Goal: Task Accomplishment & Management: Manage account settings

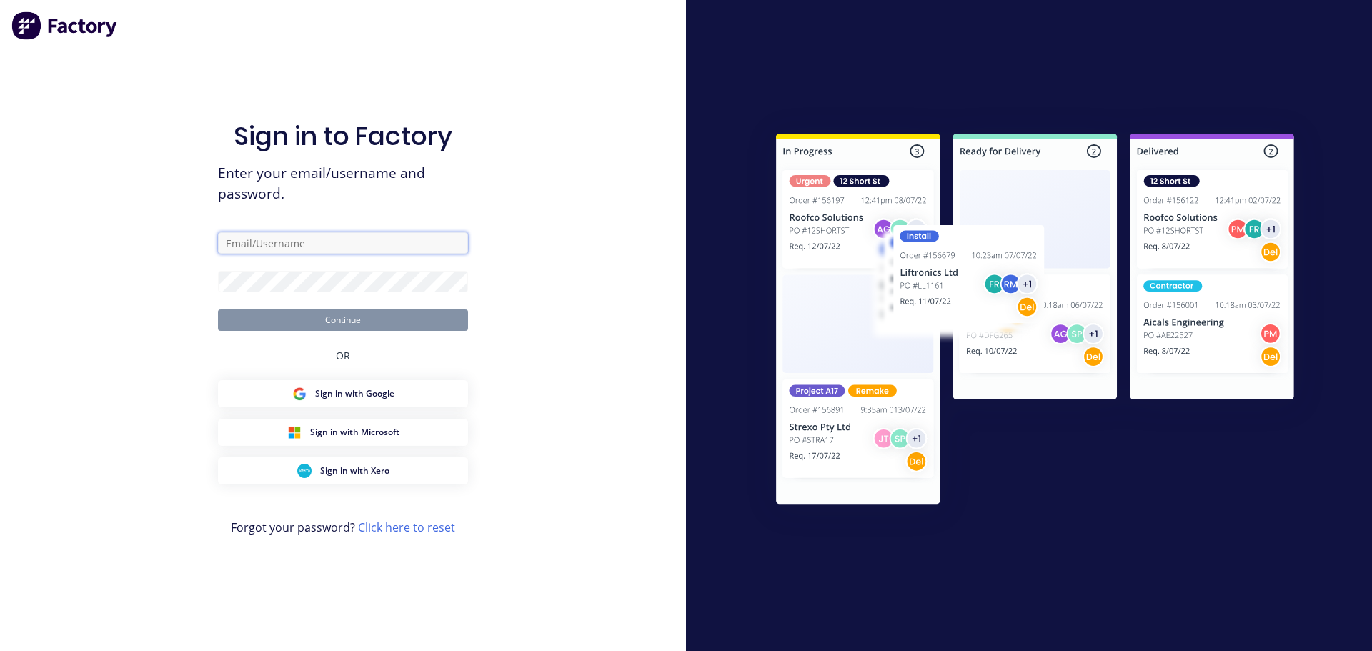
type input "[EMAIL_ADDRESS][DOMAIN_NAME]"
drag, startPoint x: 330, startPoint y: 321, endPoint x: 342, endPoint y: 320, distance: 11.5
click at [330, 321] on button "Continue" at bounding box center [343, 319] width 250 height 21
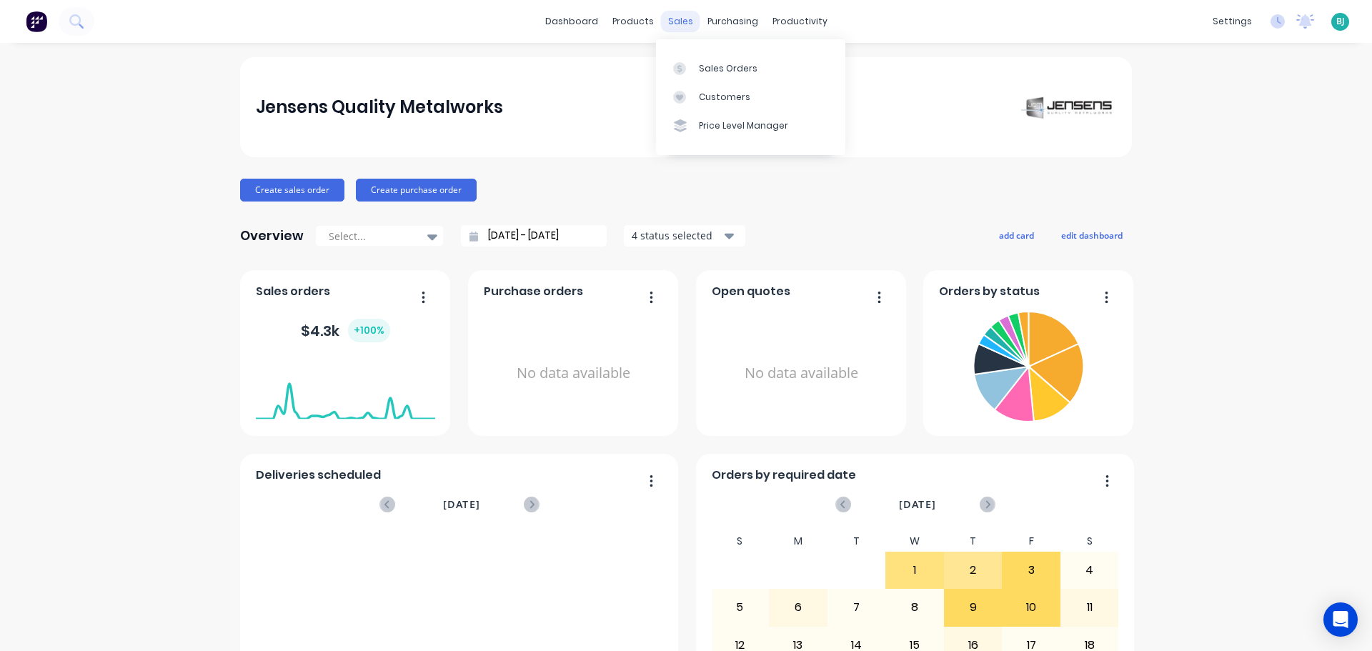
click at [672, 26] on div "sales" at bounding box center [680, 21] width 39 height 21
click at [694, 67] on div at bounding box center [683, 68] width 21 height 13
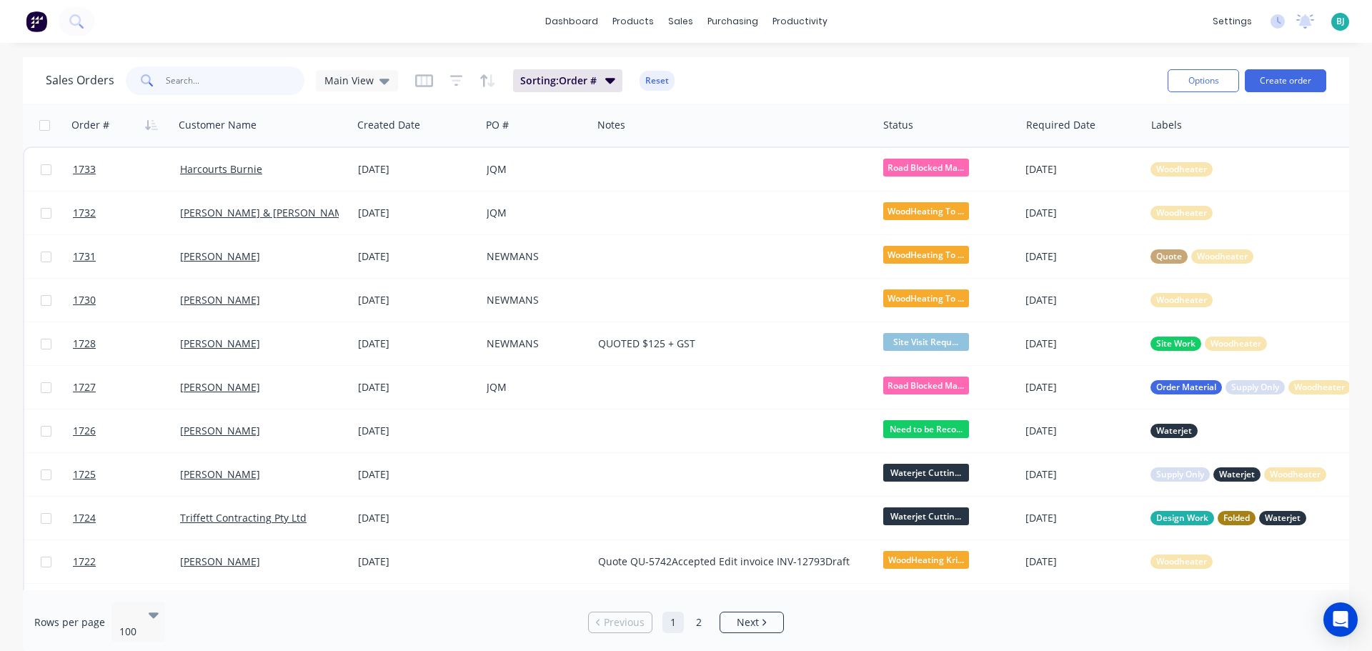
click at [260, 74] on input "text" at bounding box center [235, 80] width 139 height 29
type input "1721"
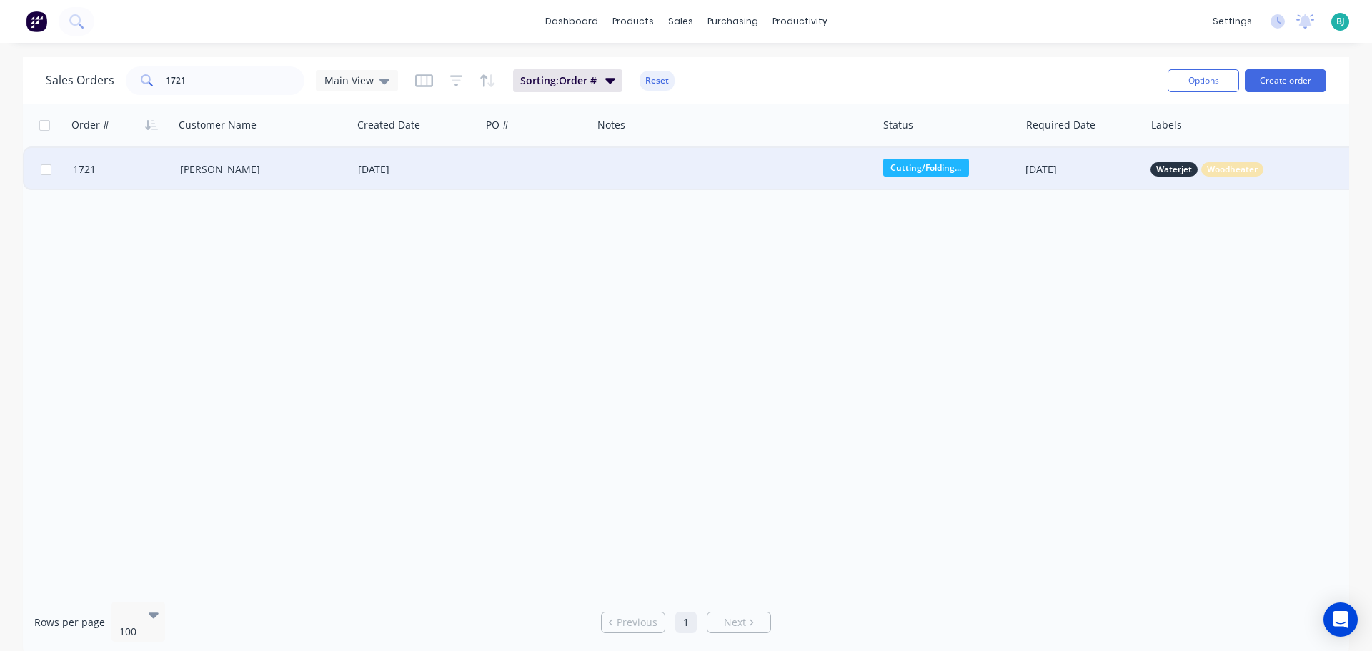
click at [482, 172] on div at bounding box center [536, 169] width 111 height 43
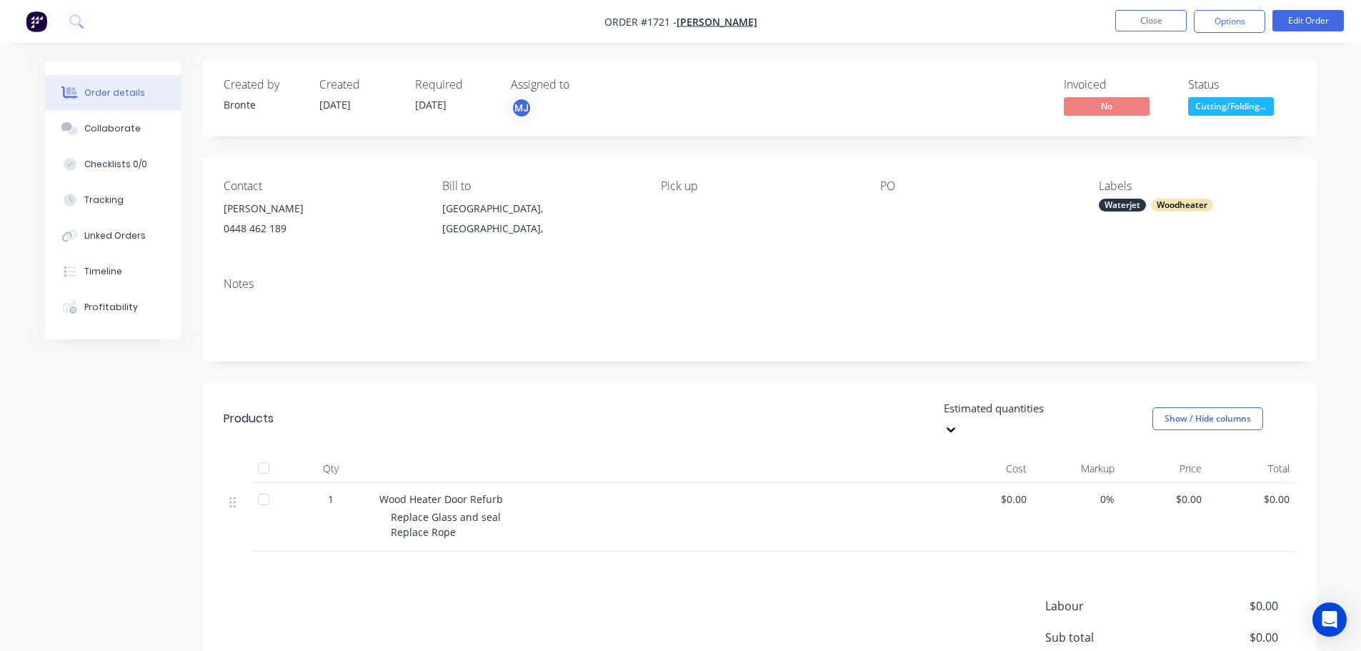
click at [892, 199] on div at bounding box center [969, 209] width 179 height 20
click at [1308, 24] on button "Edit Order" at bounding box center [1307, 20] width 71 height 21
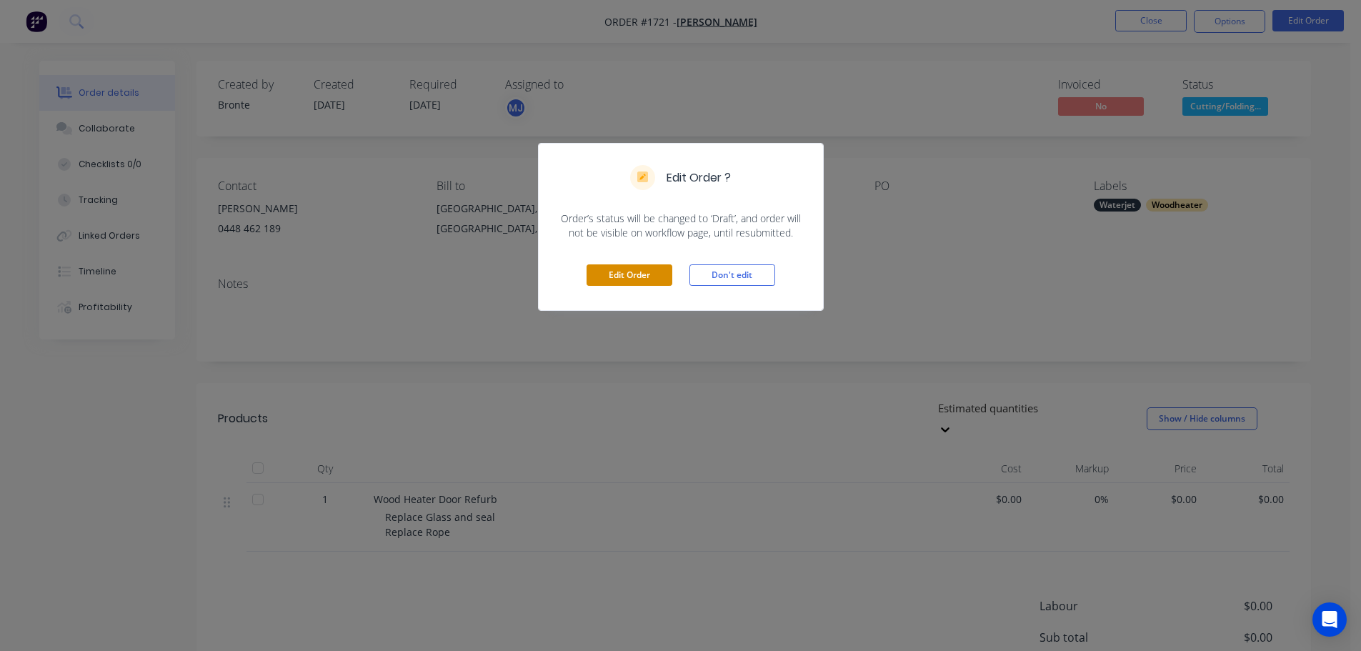
click at [617, 275] on button "Edit Order" at bounding box center [630, 274] width 86 height 21
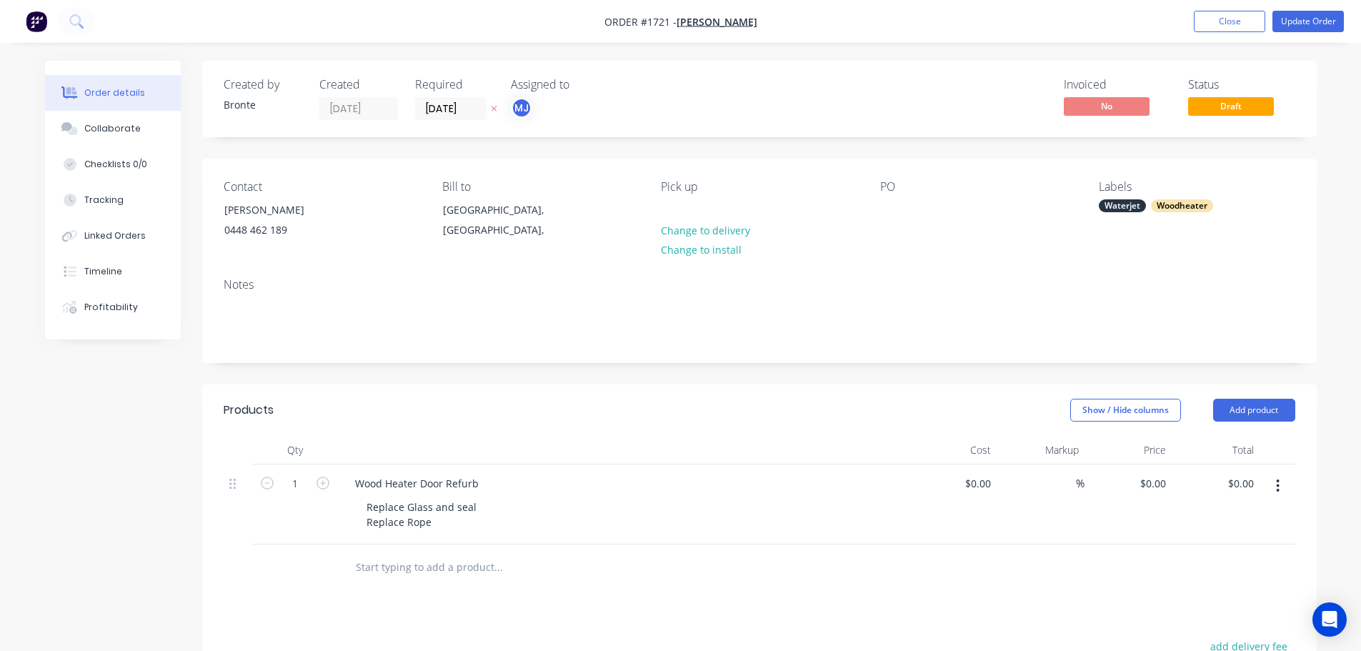
click at [905, 205] on div "PO" at bounding box center [978, 212] width 196 height 65
click at [897, 214] on div at bounding box center [891, 209] width 23 height 21
click at [1360, 228] on div "Order details Collaborate Checklists 0/0 Tracking Linked Orders Timeline Profit…" at bounding box center [680, 477] width 1361 height 955
click at [1315, 16] on button "Update Order" at bounding box center [1307, 21] width 71 height 21
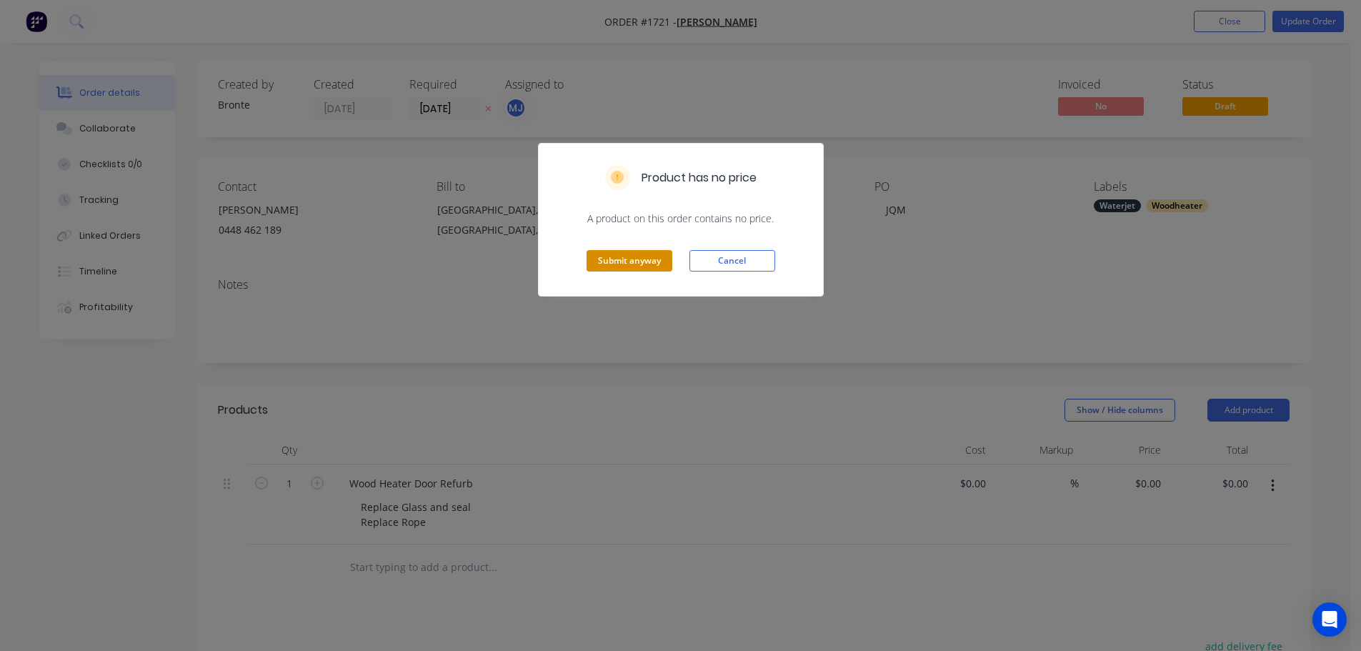
click at [642, 264] on button "Submit anyway" at bounding box center [630, 260] width 86 height 21
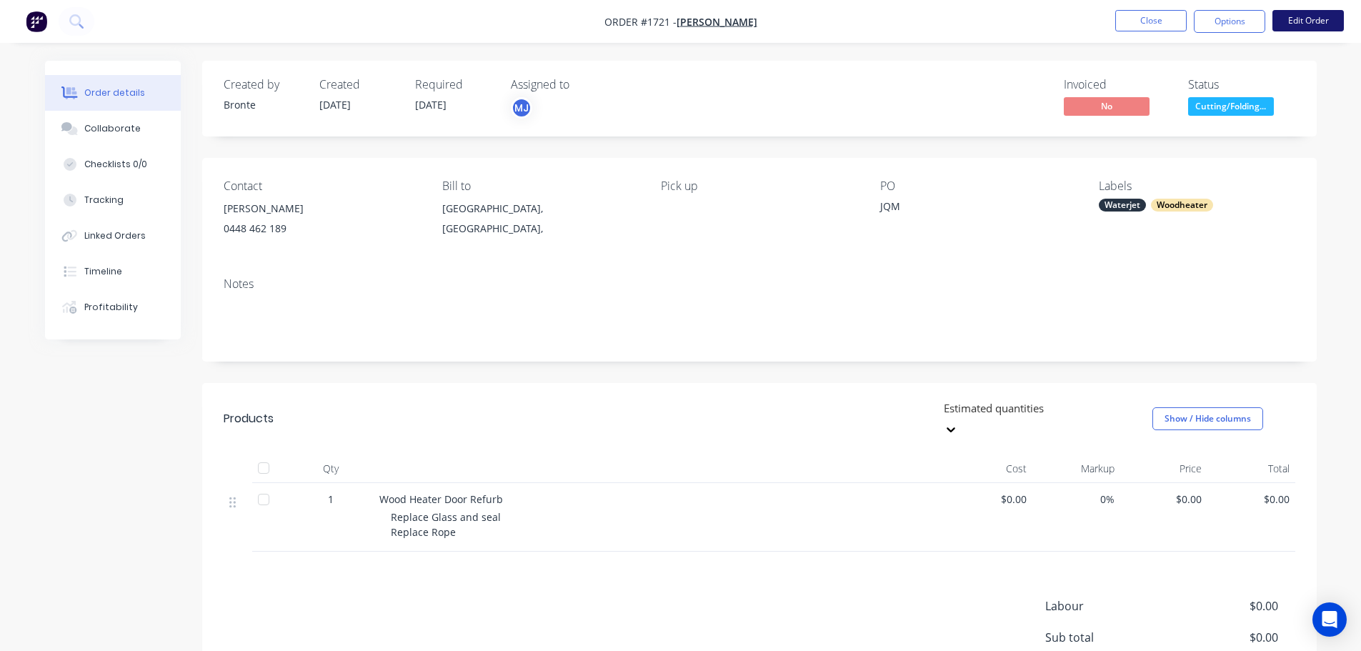
click at [1311, 21] on button "Edit Order" at bounding box center [1307, 20] width 71 height 21
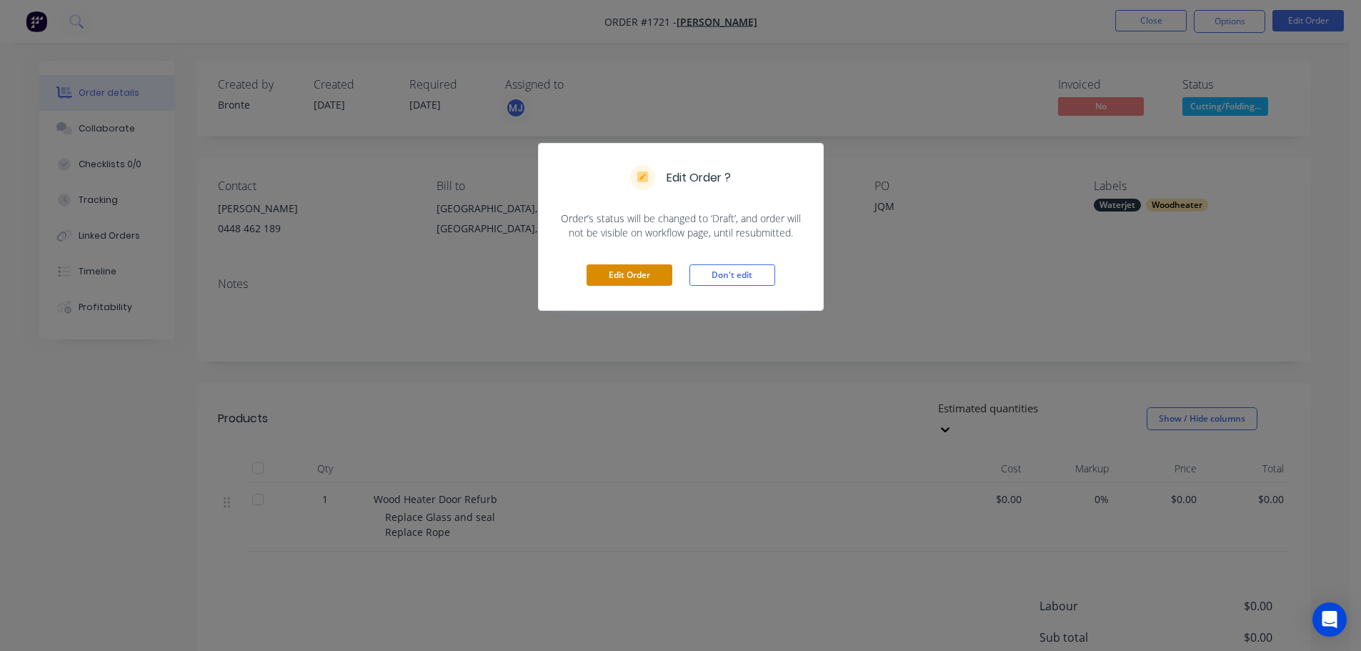
click at [616, 272] on button "Edit Order" at bounding box center [630, 274] width 86 height 21
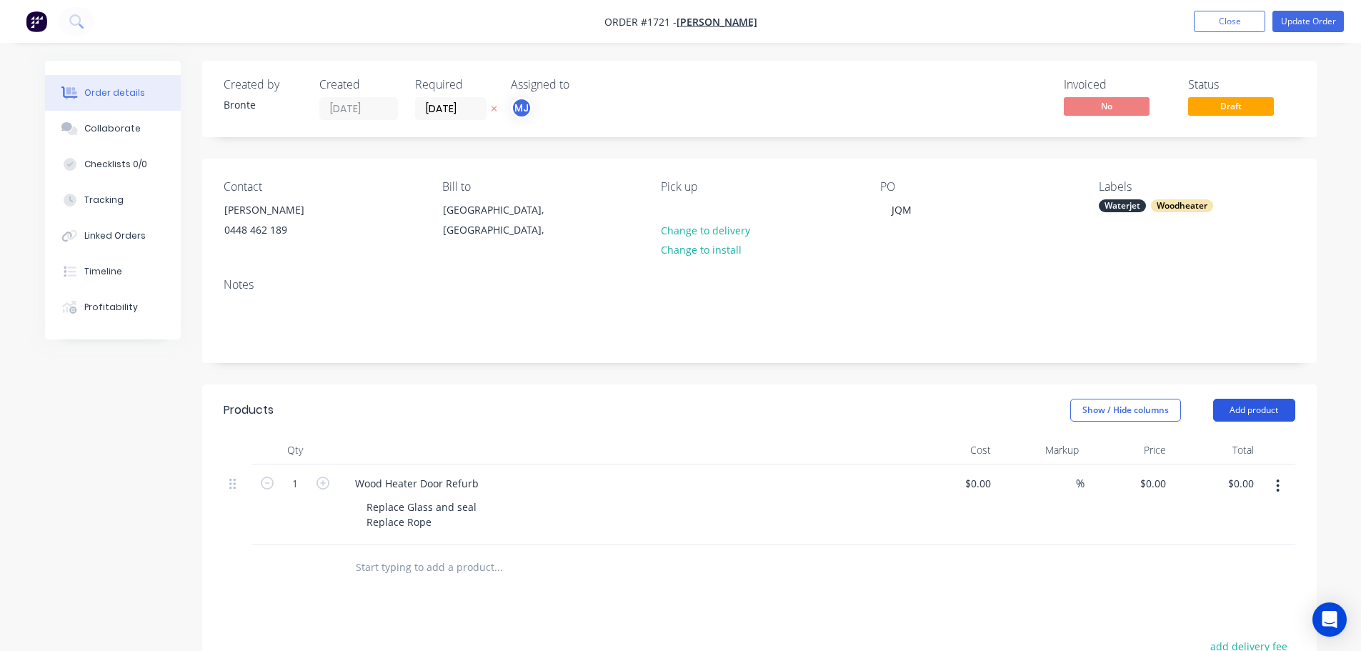
click at [1267, 409] on button "Add product" at bounding box center [1254, 410] width 82 height 23
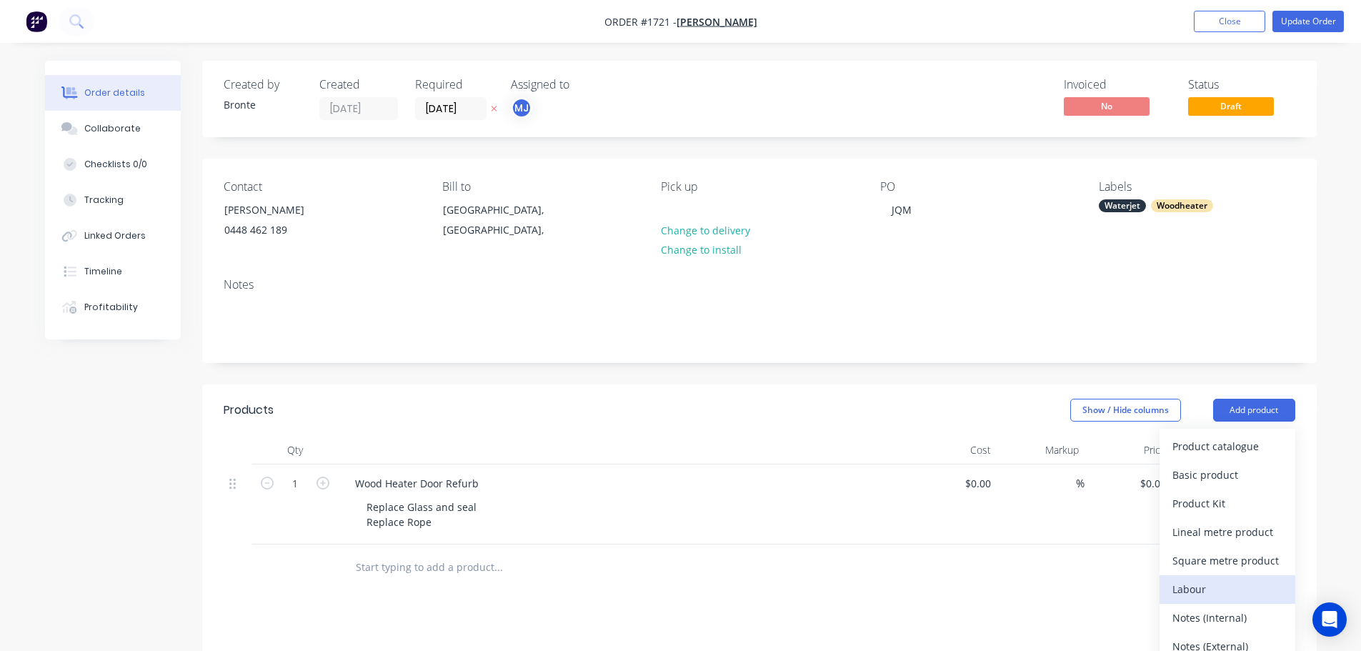
click at [1240, 589] on div "Labour" at bounding box center [1227, 589] width 110 height 21
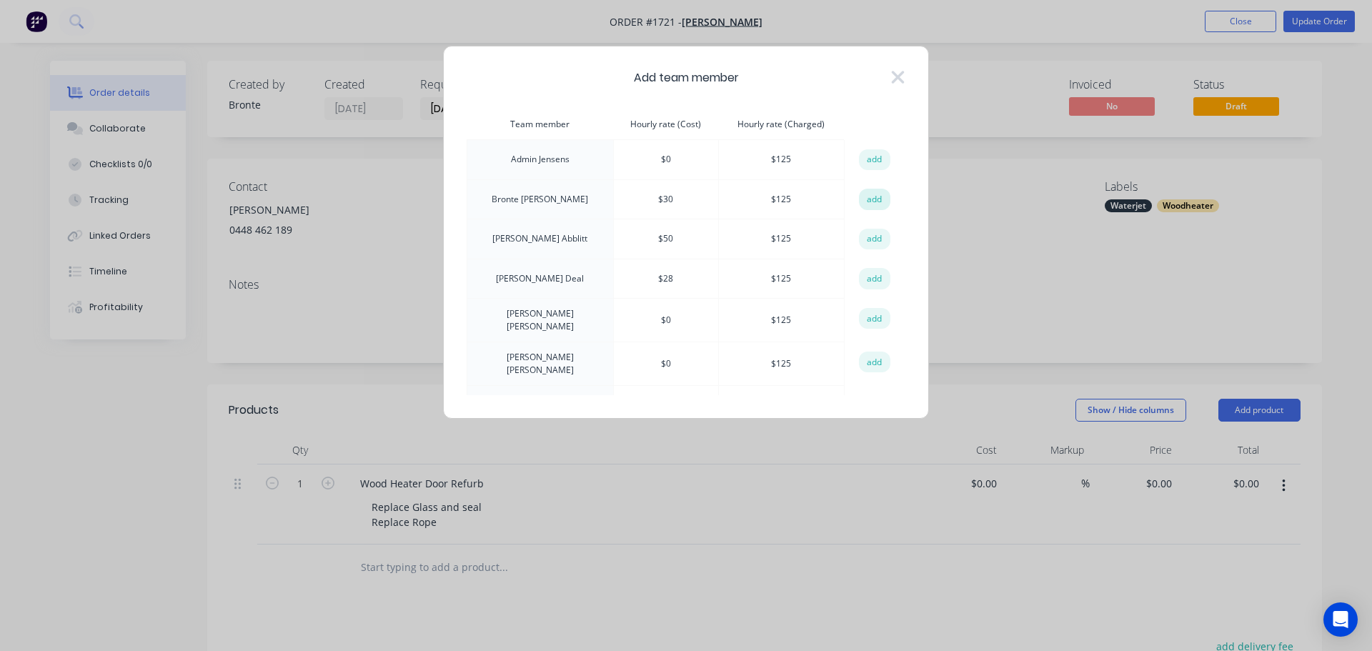
click at [875, 191] on button "add" at bounding box center [874, 199] width 31 height 21
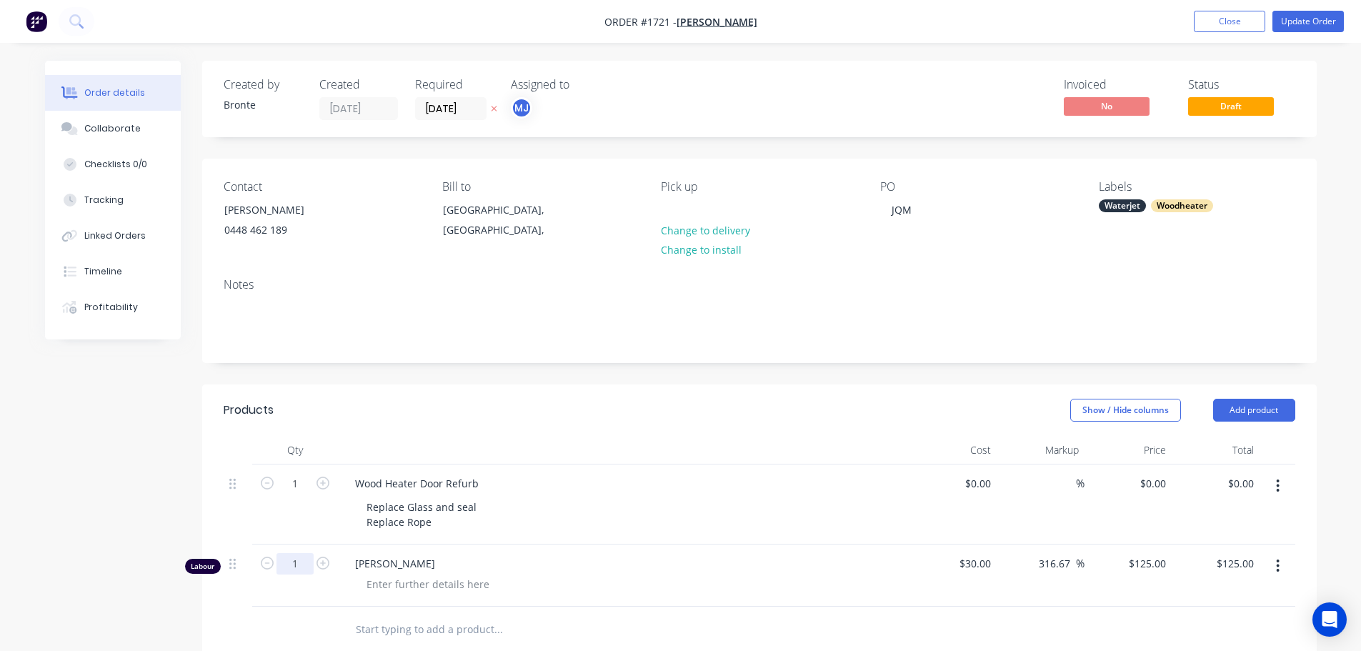
click at [294, 559] on input "1" at bounding box center [294, 563] width 37 height 21
type input "0.25"
type input "$31.25"
click at [402, 591] on div at bounding box center [428, 584] width 146 height 21
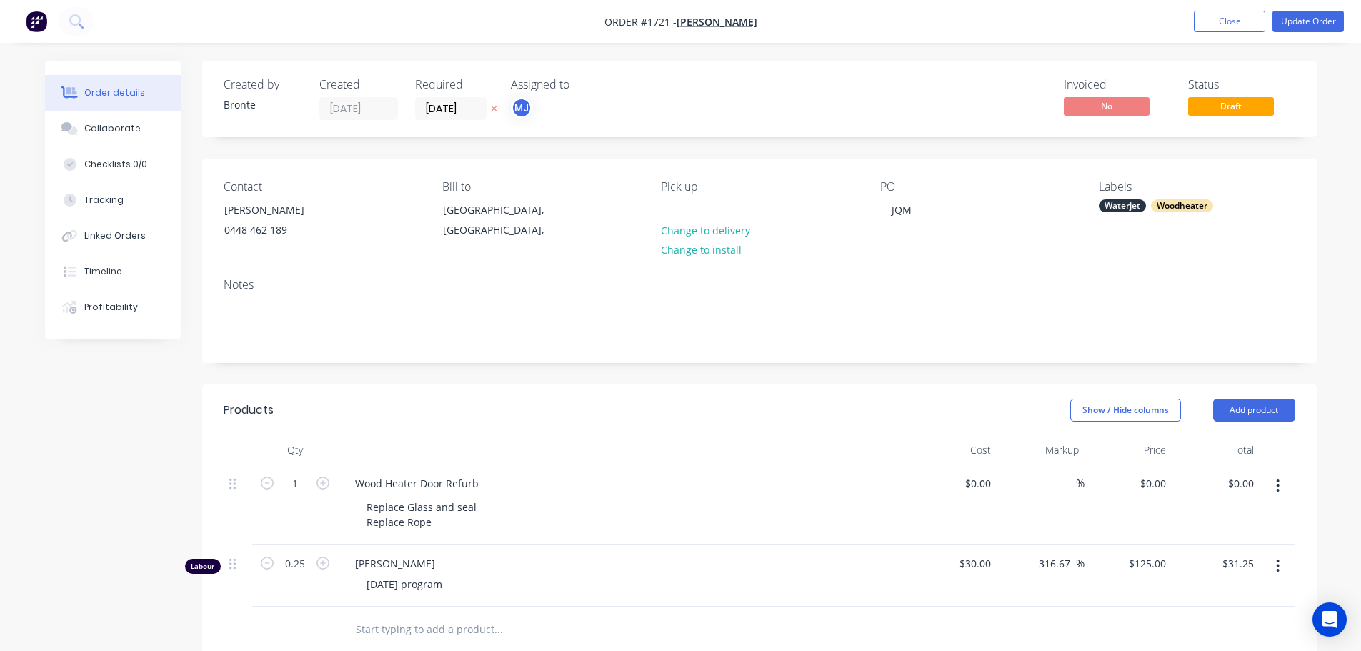
click at [608, 382] on div "Created by Bronte Created [DATE] Required [DATE] Assigned to MJ Invoiced No Sta…" at bounding box center [759, 528] width 1115 height 935
click at [1318, 16] on button "Update Order" at bounding box center [1307, 21] width 71 height 21
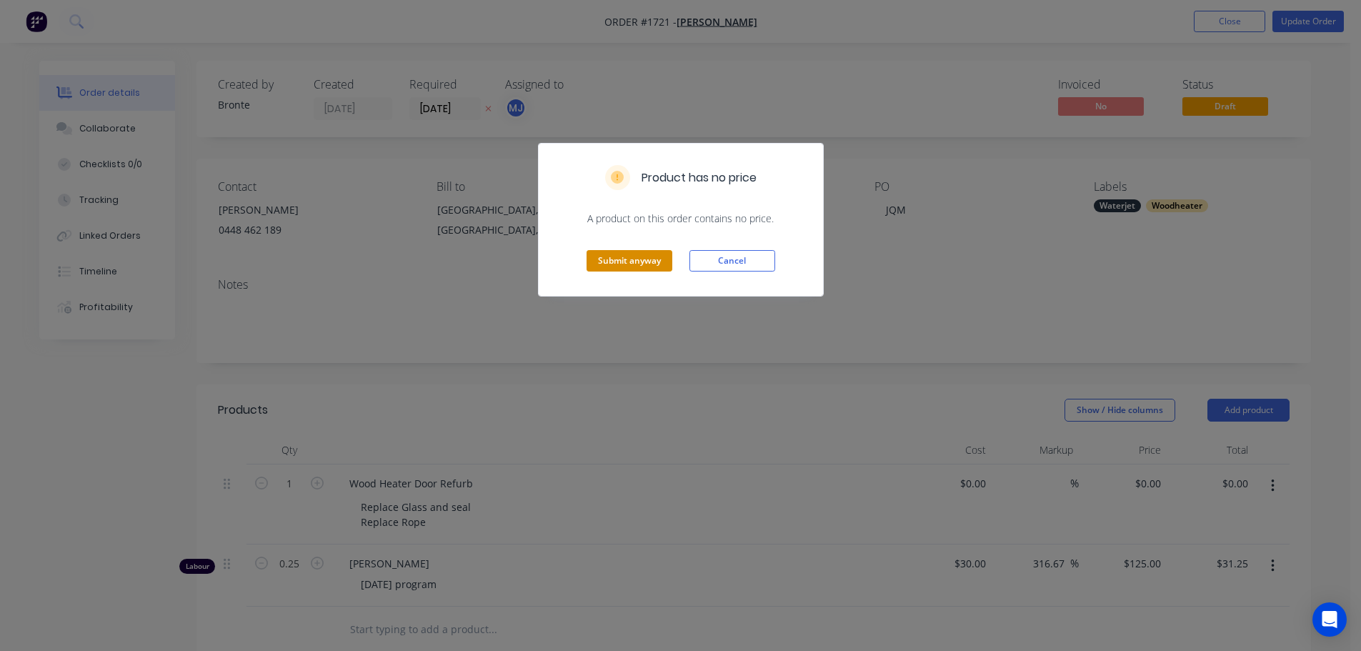
click at [651, 260] on button "Submit anyway" at bounding box center [630, 260] width 86 height 21
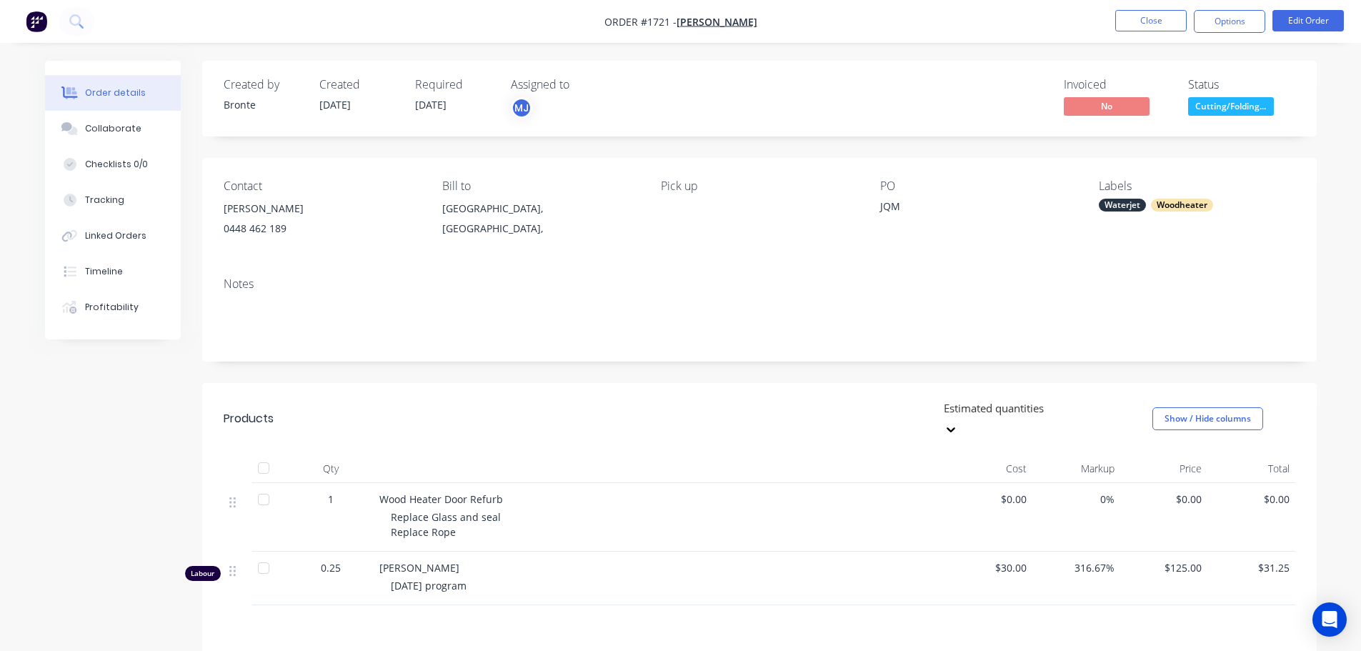
click at [1264, 109] on span "Cutting/Folding..." at bounding box center [1231, 106] width 86 height 18
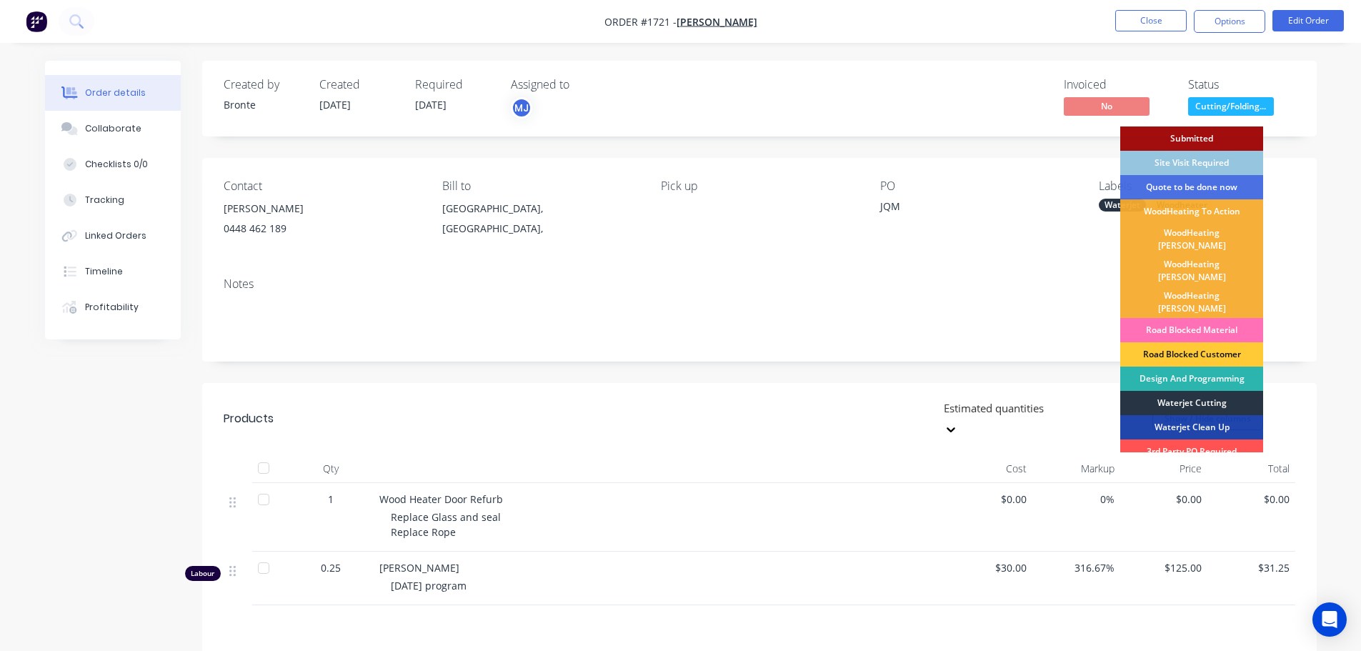
click at [1203, 391] on div "Waterjet Cutting" at bounding box center [1191, 403] width 143 height 24
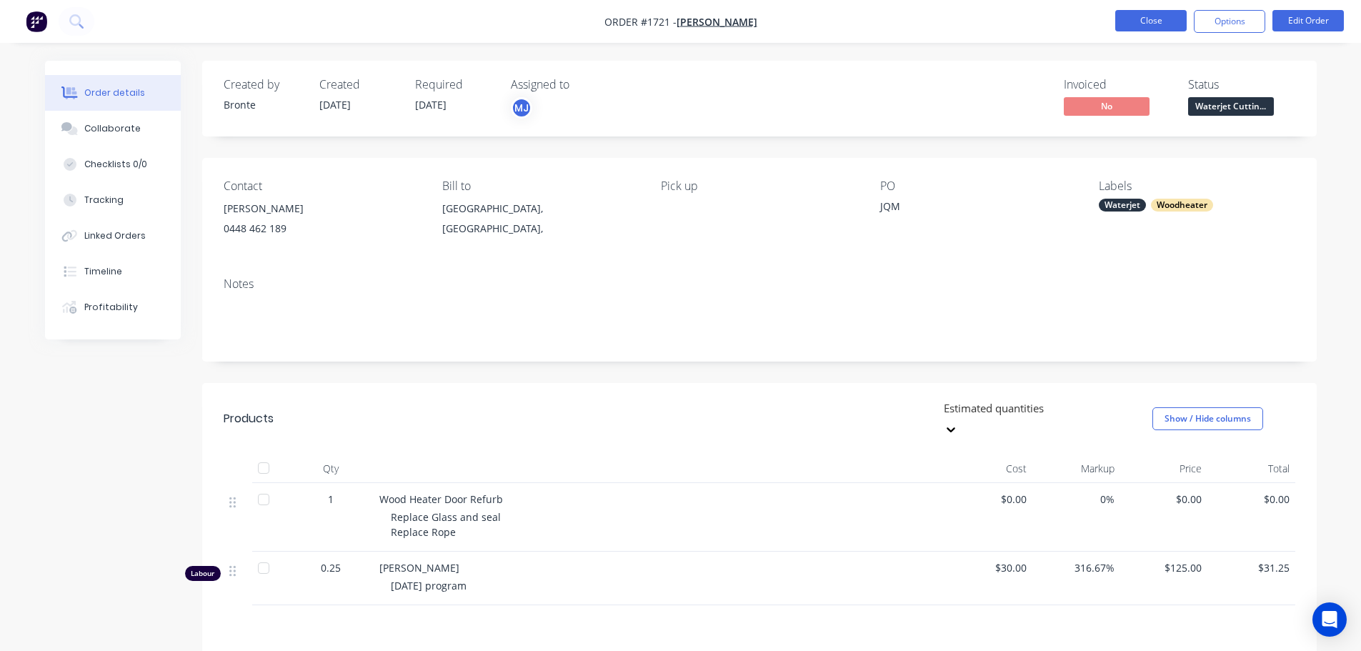
click at [1153, 21] on button "Close" at bounding box center [1150, 20] width 71 height 21
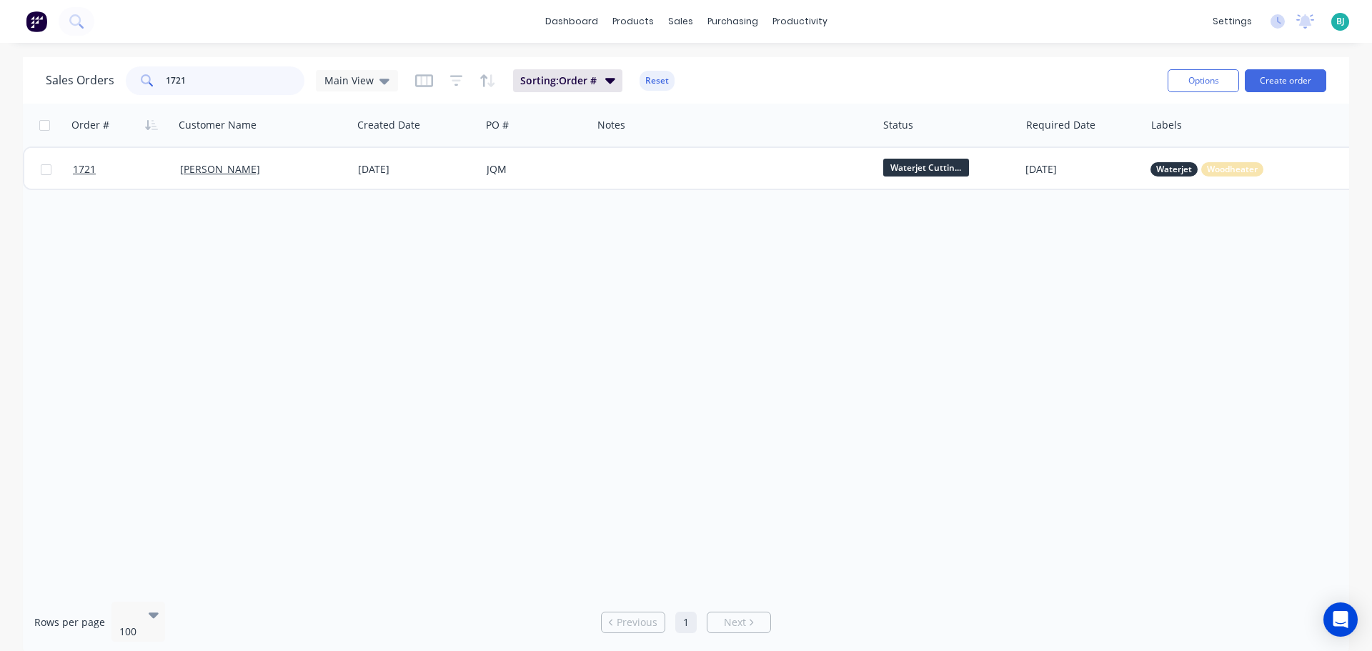
drag, startPoint x: 200, startPoint y: 78, endPoint x: 154, endPoint y: 76, distance: 45.8
click at [154, 76] on div "1721" at bounding box center [215, 80] width 179 height 29
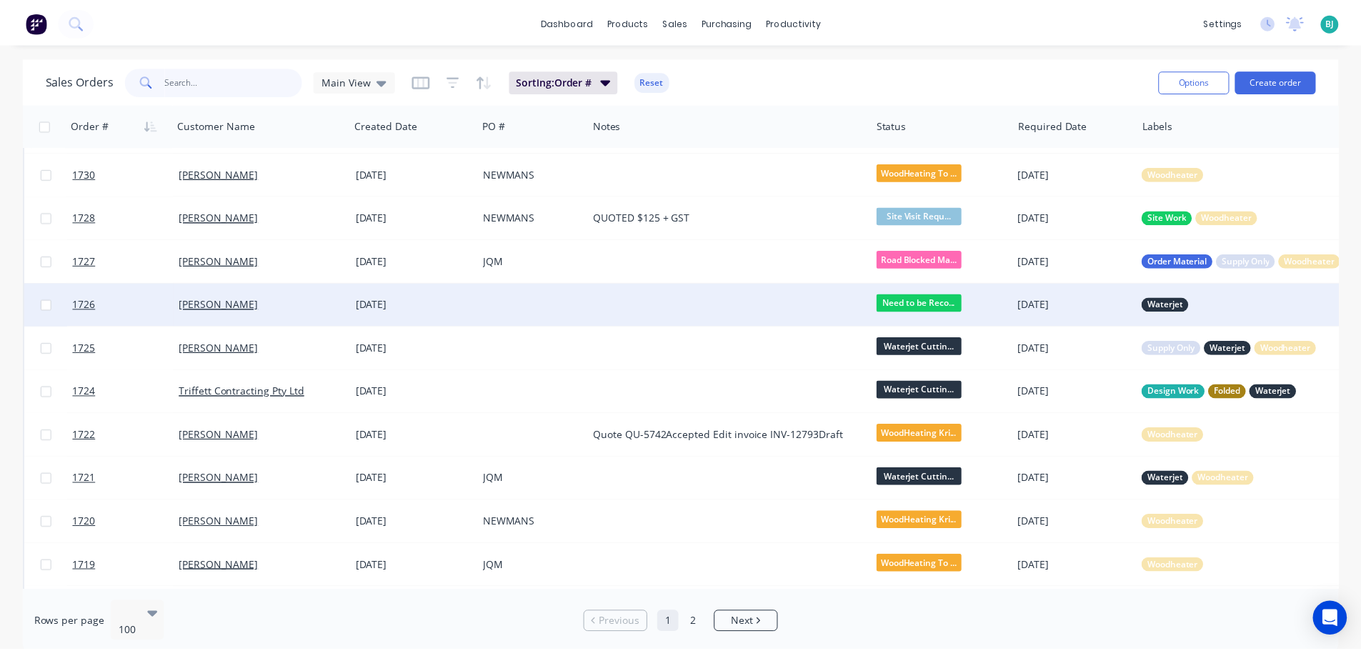
scroll to position [143, 0]
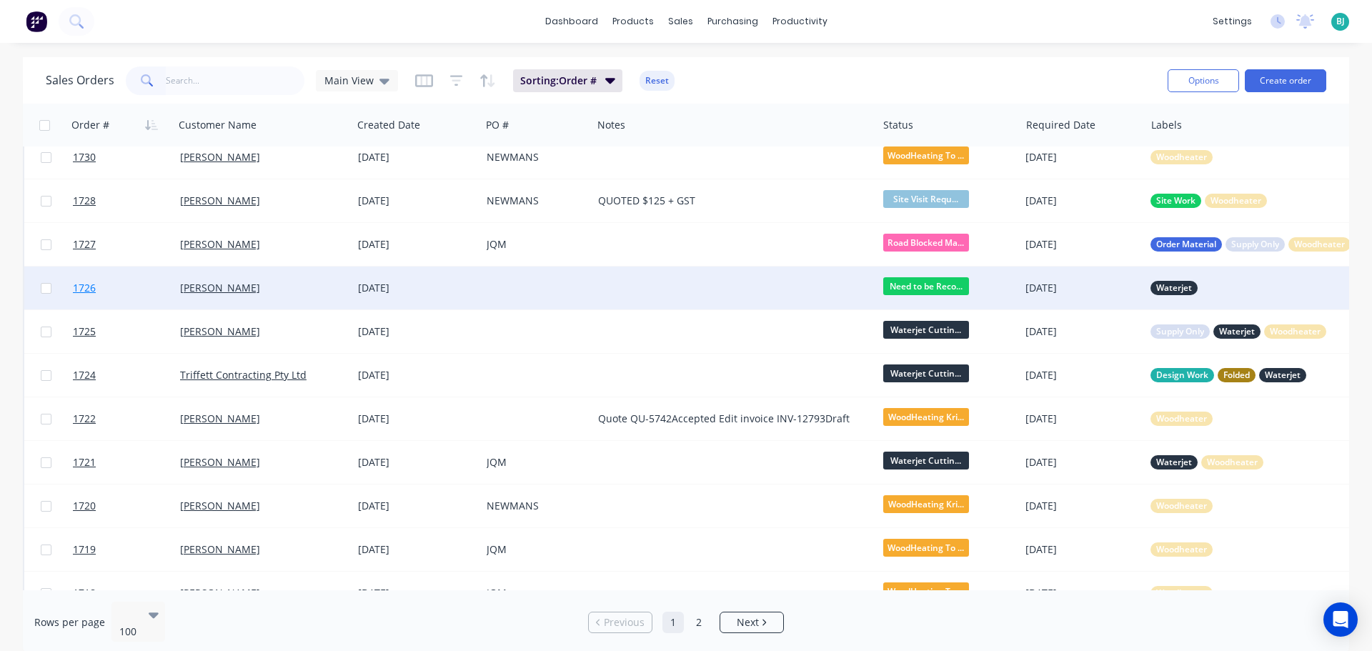
click at [145, 287] on link "1726" at bounding box center [126, 287] width 107 height 43
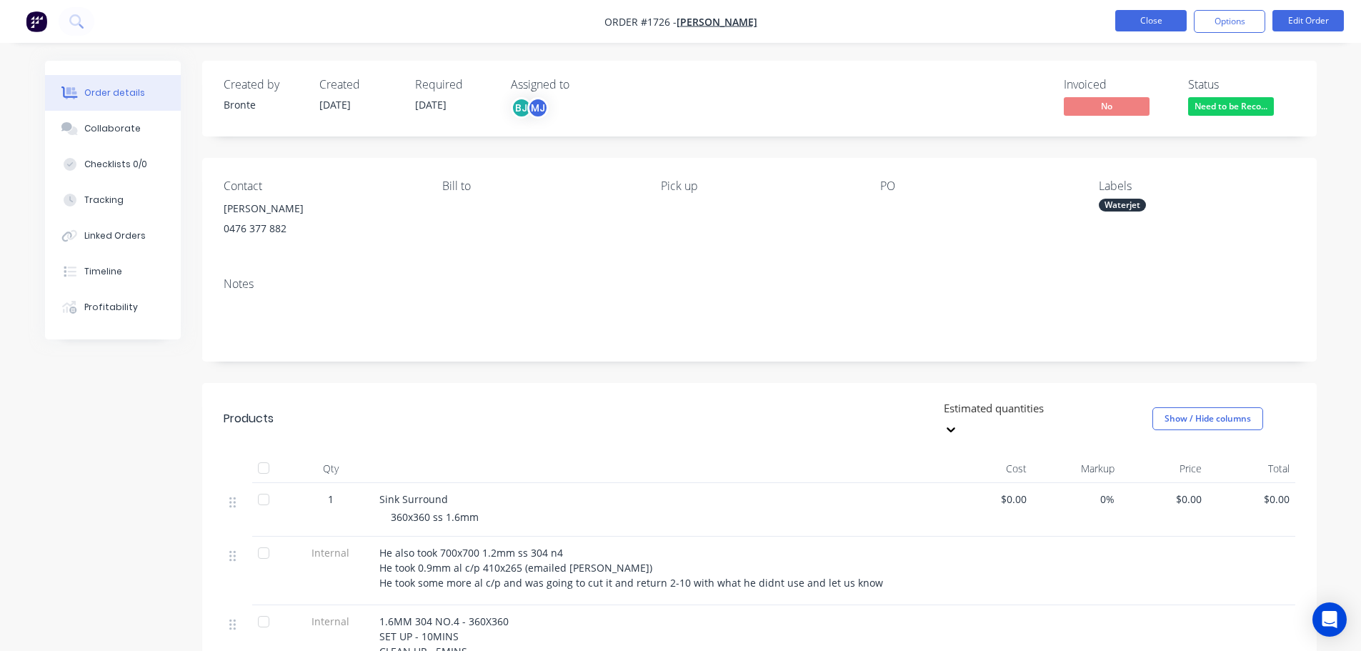
click at [1163, 19] on button "Close" at bounding box center [1150, 20] width 71 height 21
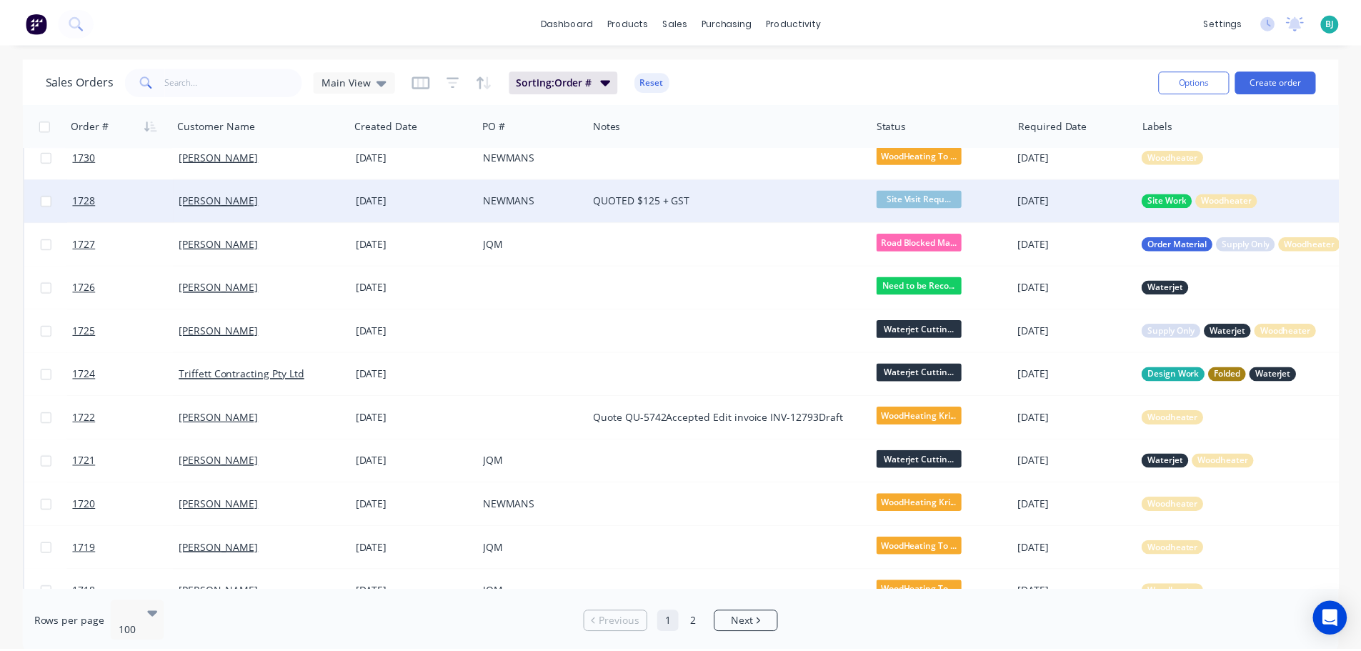
scroll to position [143, 0]
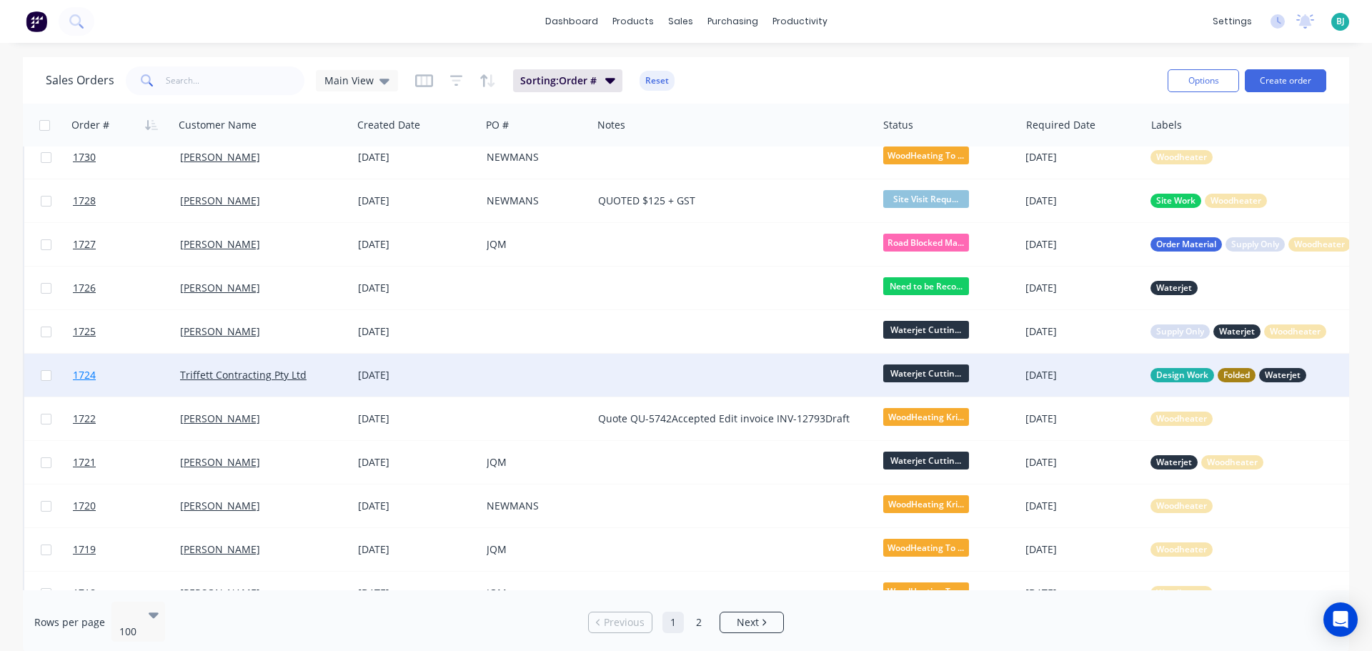
click at [150, 373] on link "1724" at bounding box center [126, 375] width 107 height 43
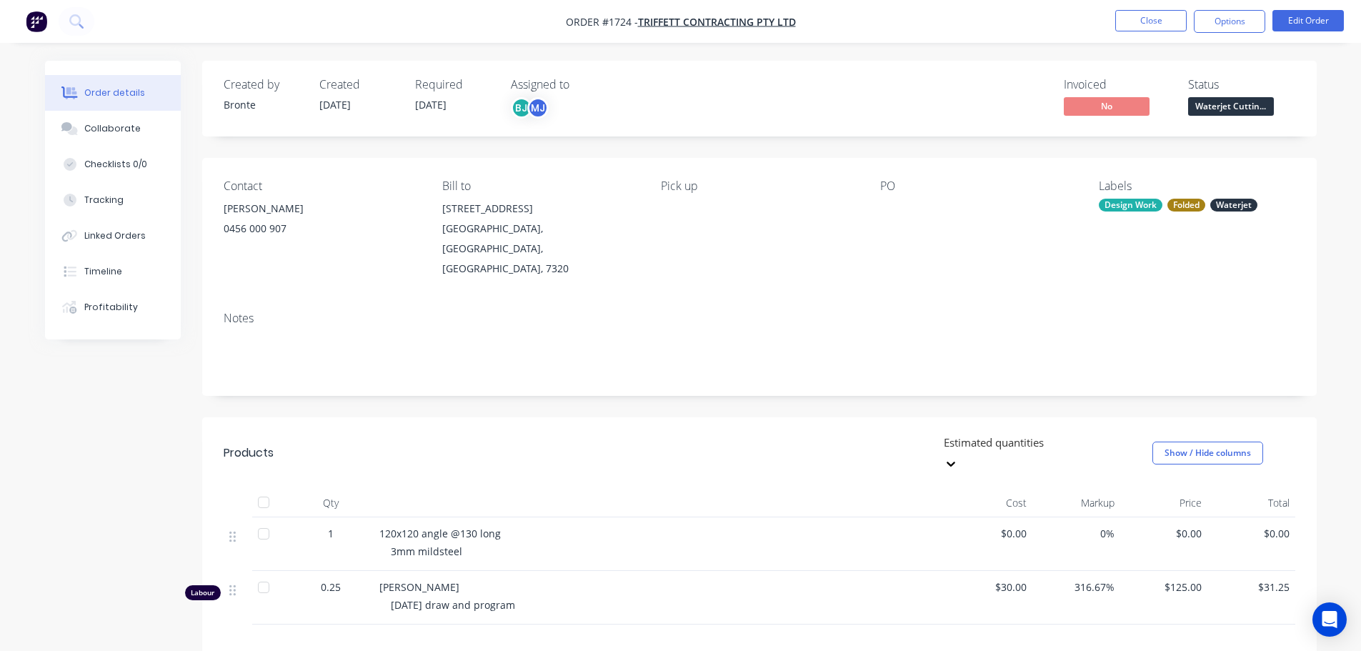
click at [1227, 104] on span "Waterjet Cuttin..." at bounding box center [1231, 106] width 86 height 18
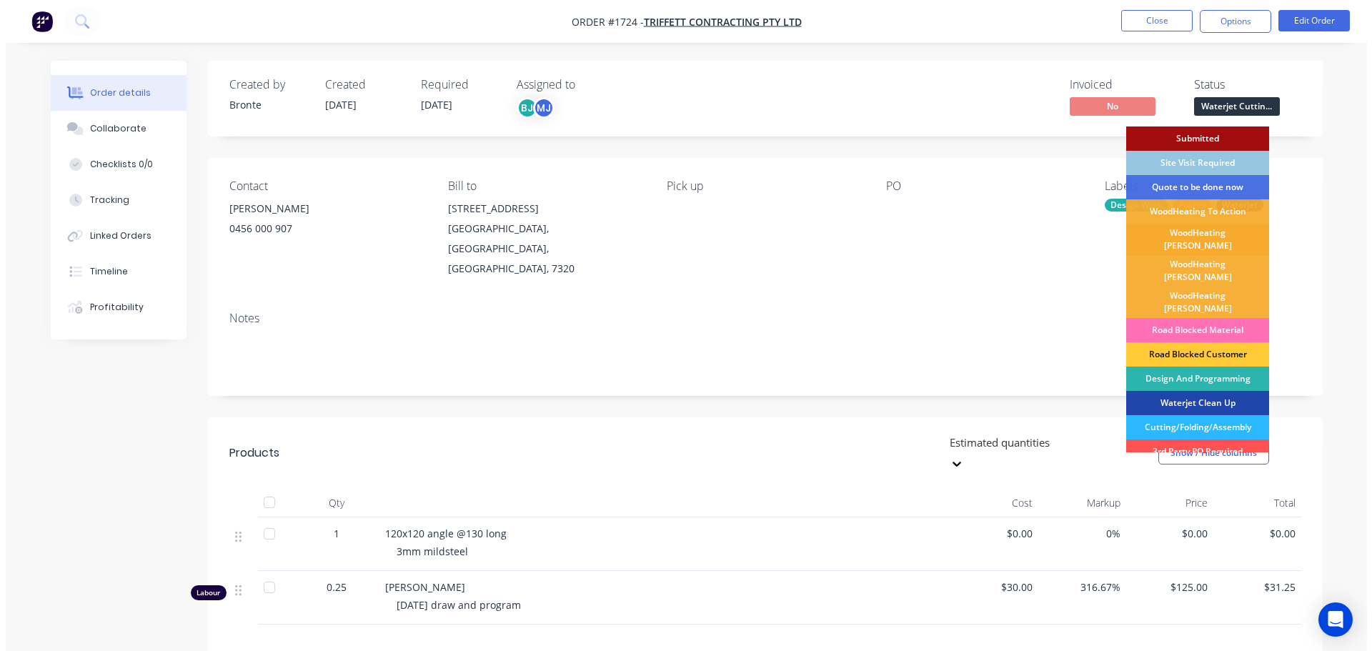
scroll to position [71, 0]
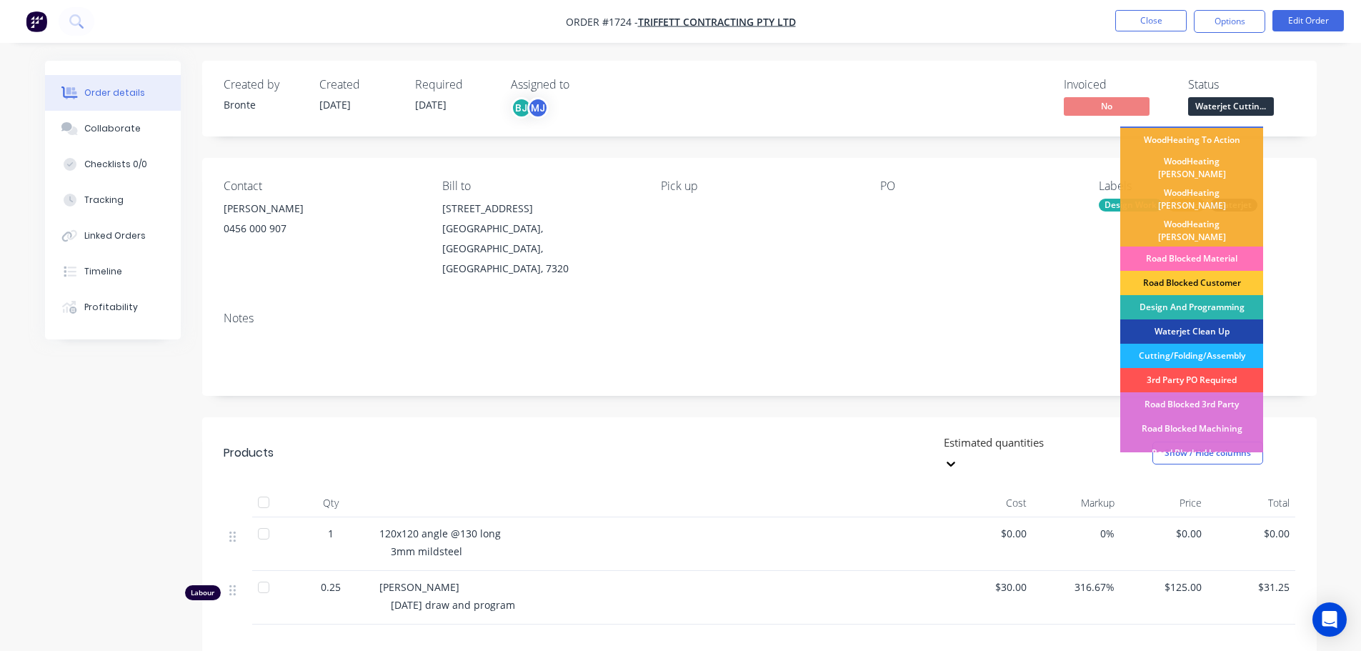
click at [1220, 344] on div "Cutting/Folding/Assembly" at bounding box center [1191, 356] width 143 height 24
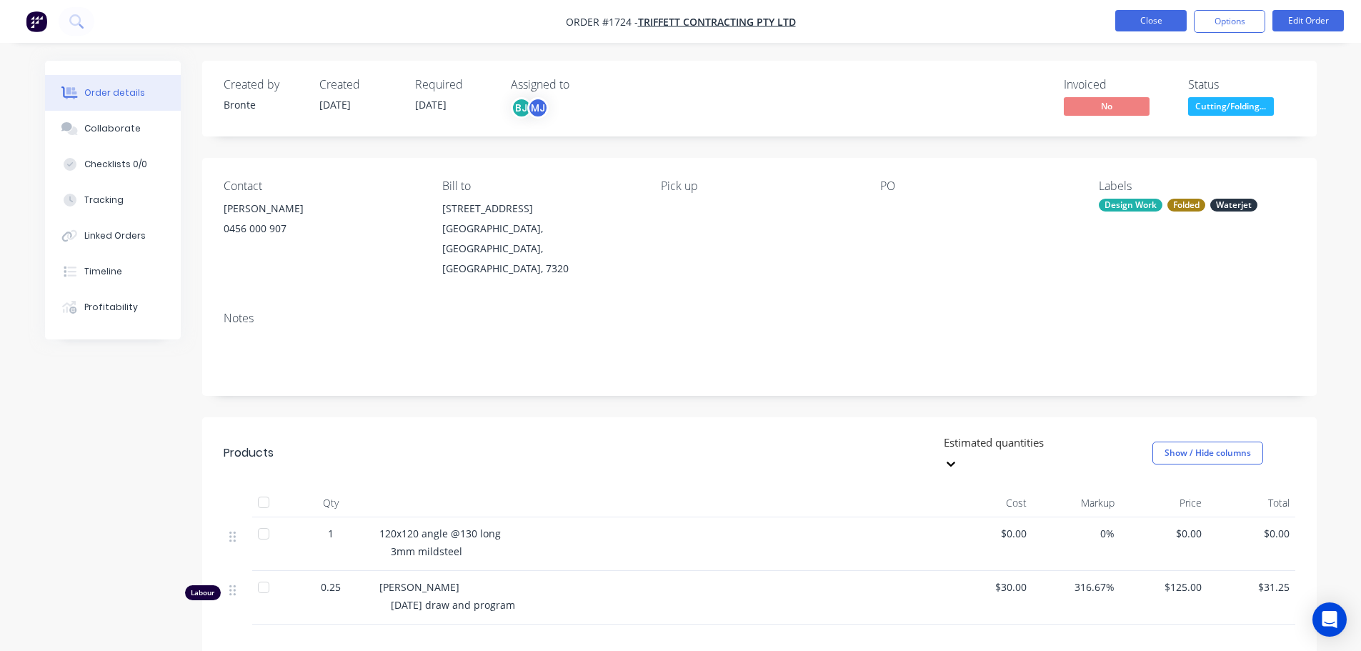
click at [1134, 20] on button "Close" at bounding box center [1150, 20] width 71 height 21
